Goal: Check status

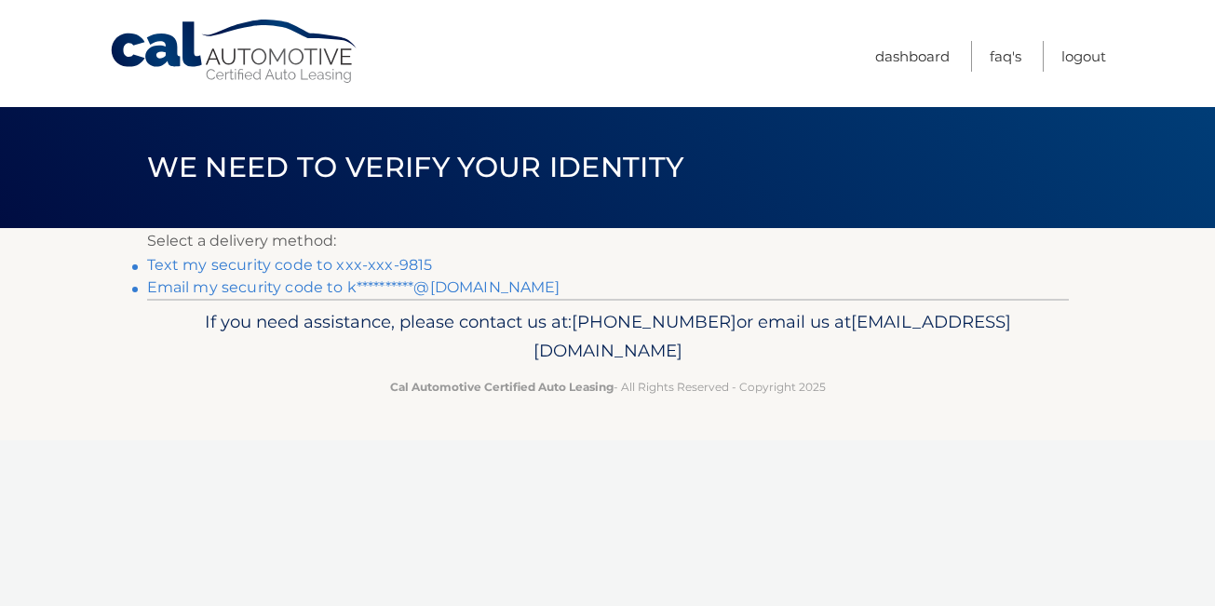
click at [311, 263] on link "Text my security code to xxx-xxx-9815" at bounding box center [290, 265] width 286 height 18
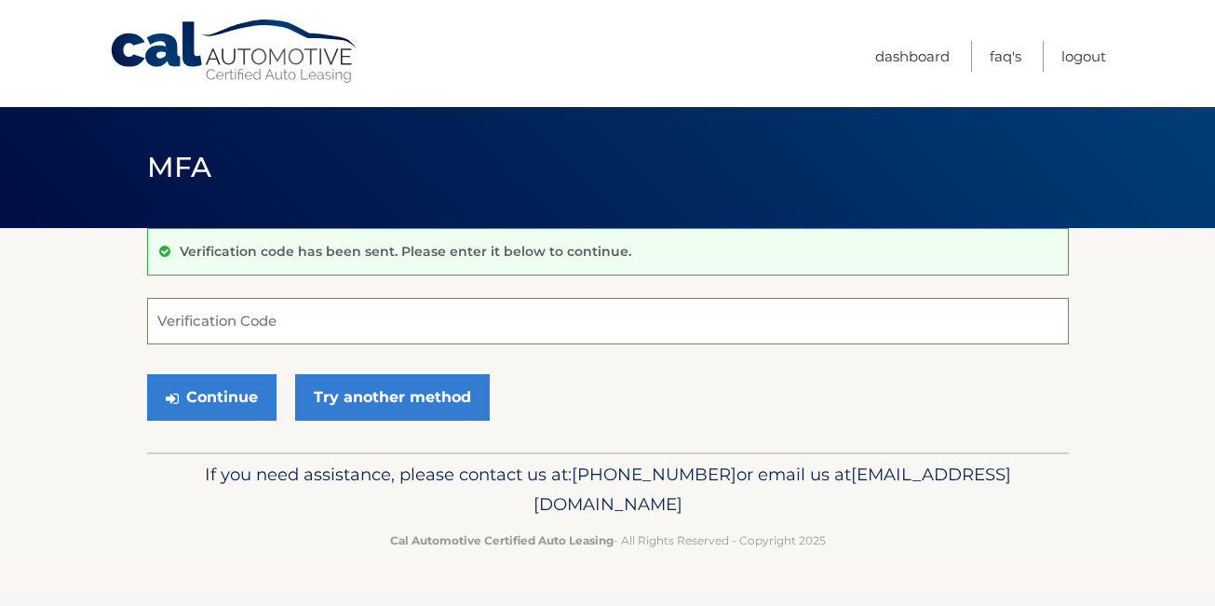
click at [216, 325] on input "Verification Code" at bounding box center [607, 321] width 921 height 47
click at [247, 315] on input "Verification Code" at bounding box center [607, 321] width 921 height 47
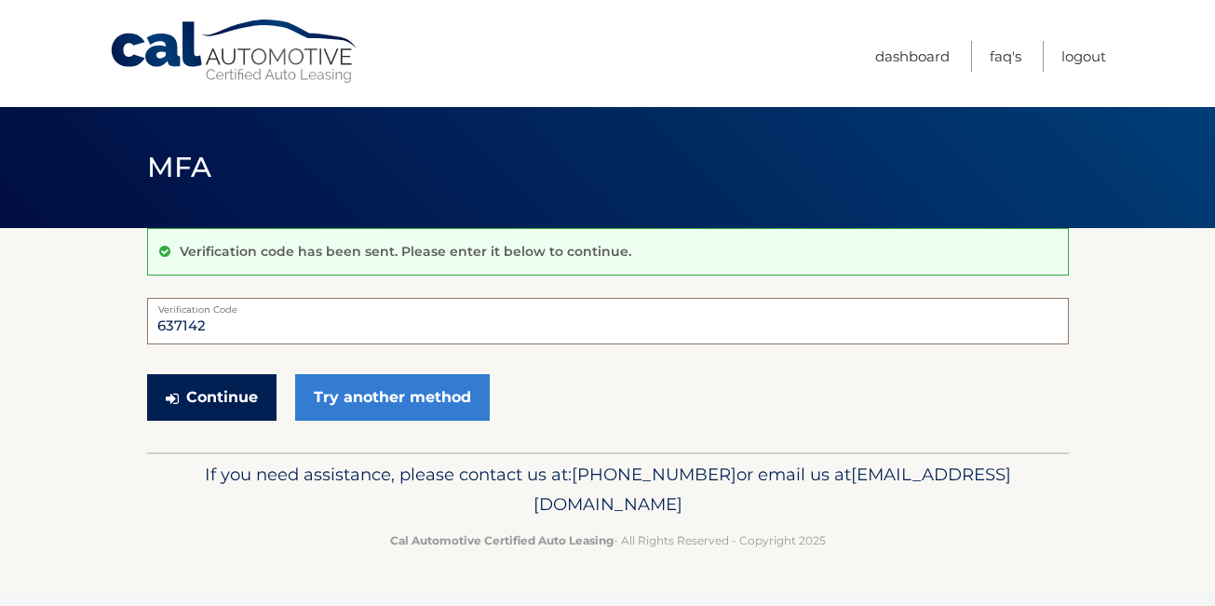
type input "637142"
click at [242, 388] on button "Continue" at bounding box center [211, 397] width 129 height 47
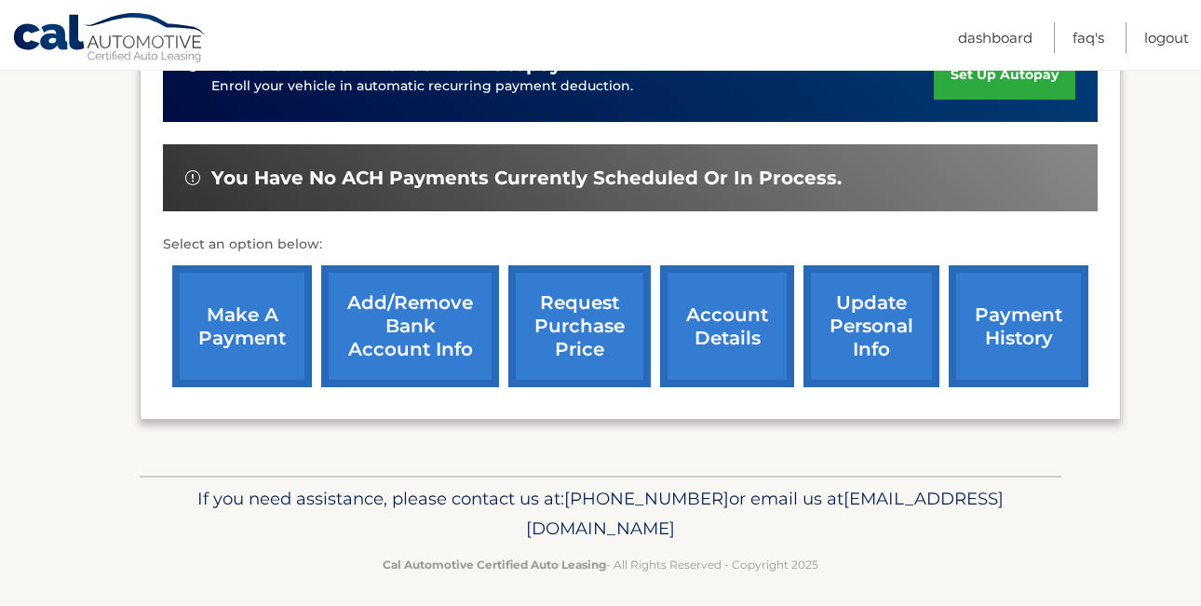
scroll to position [546, 0]
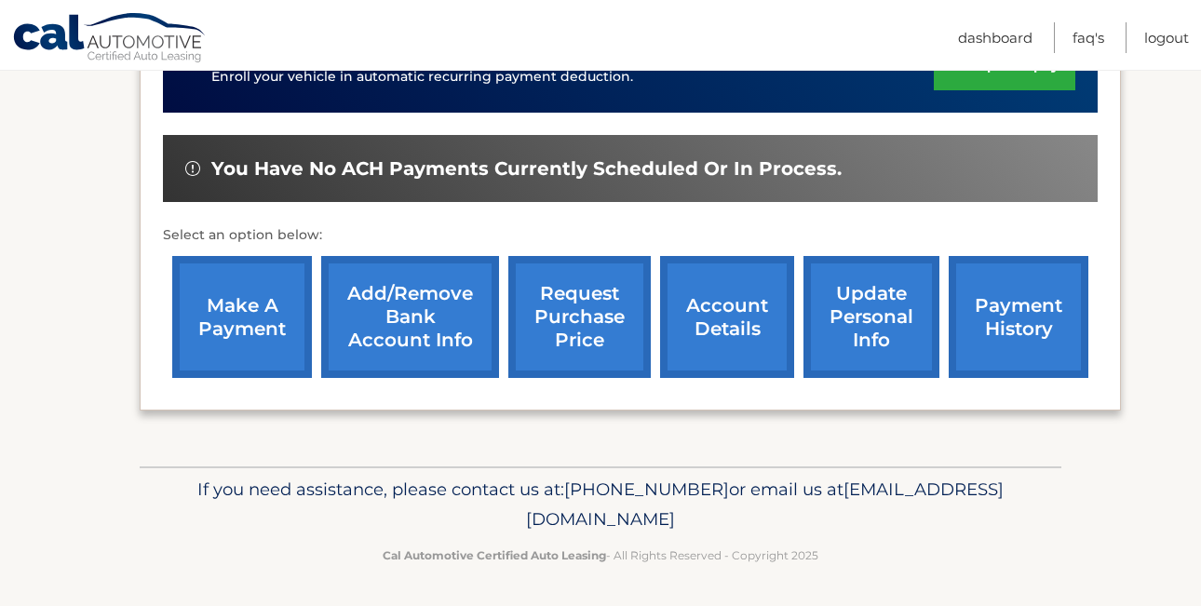
click at [1008, 335] on link "payment history" at bounding box center [1018, 317] width 140 height 122
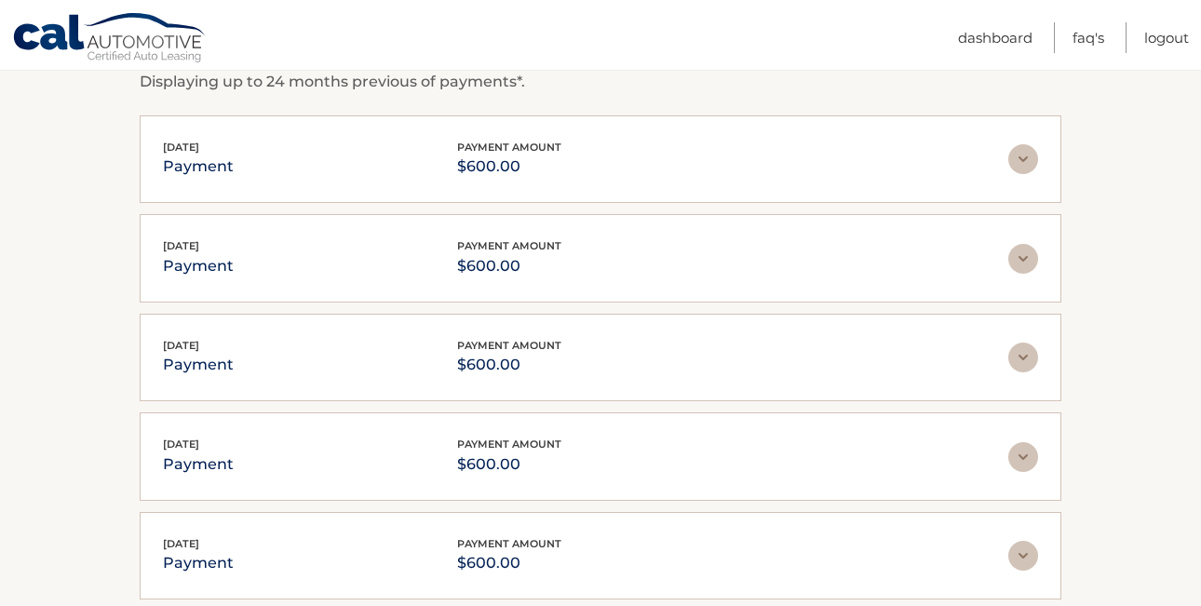
scroll to position [344, 0]
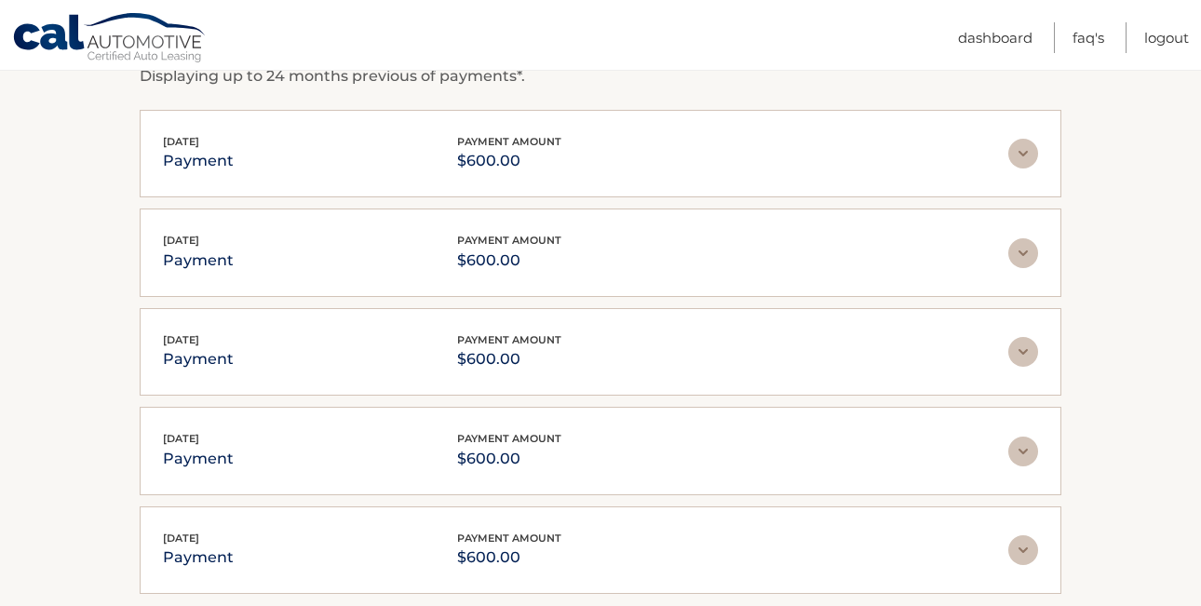
click at [1022, 254] on img at bounding box center [1023, 253] width 30 height 30
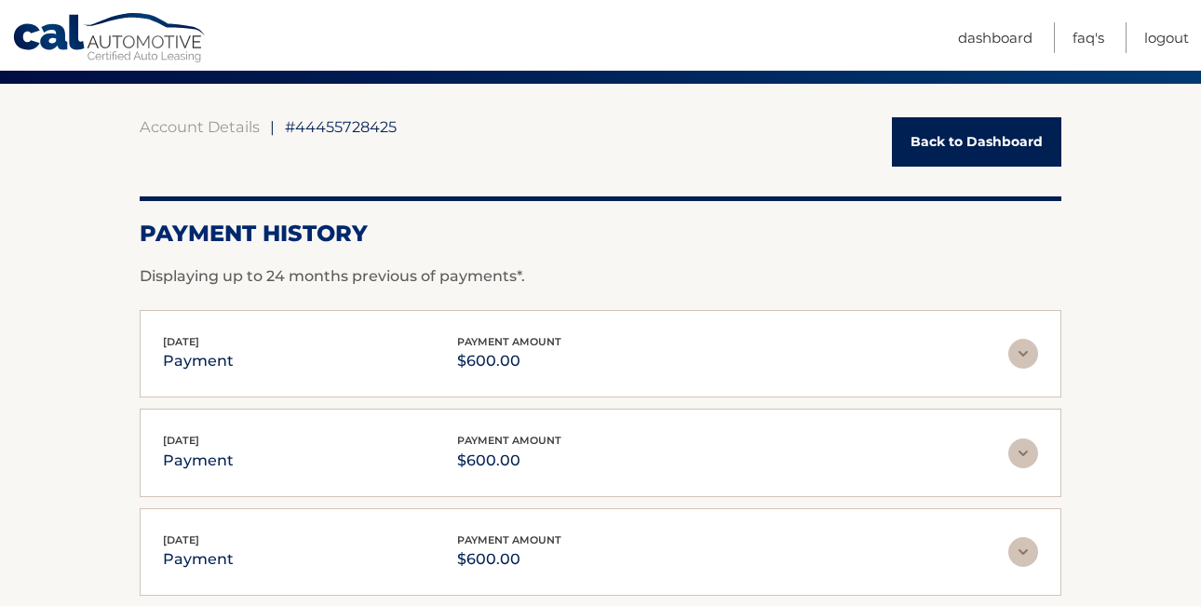
scroll to position [264, 0]
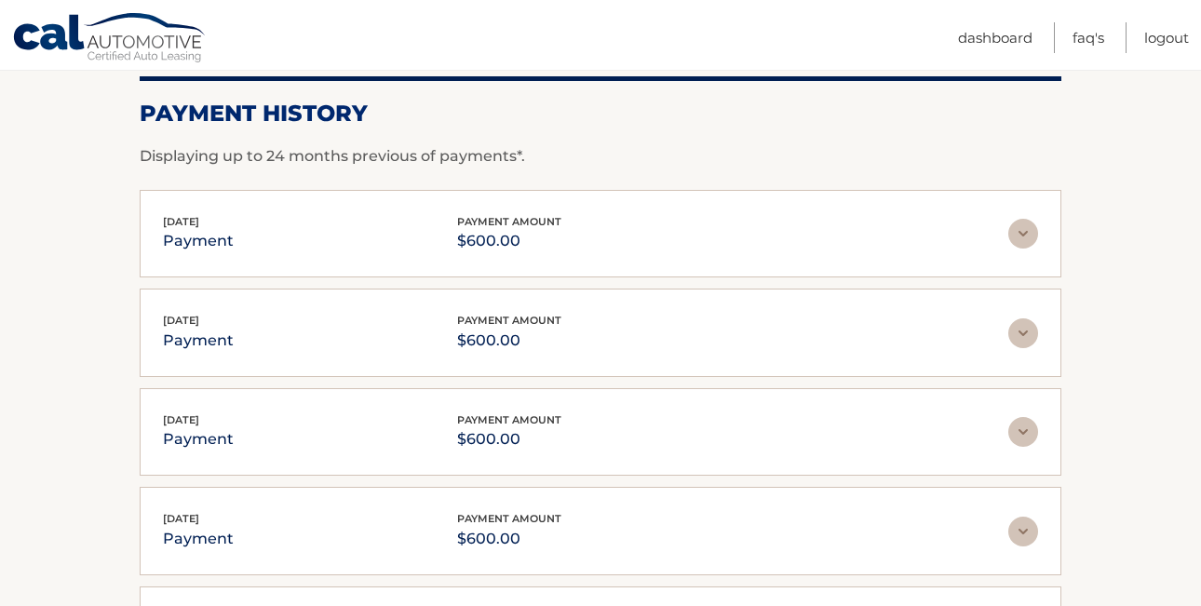
click at [1017, 233] on img at bounding box center [1023, 234] width 30 height 30
